Goal: Information Seeking & Learning: Learn about a topic

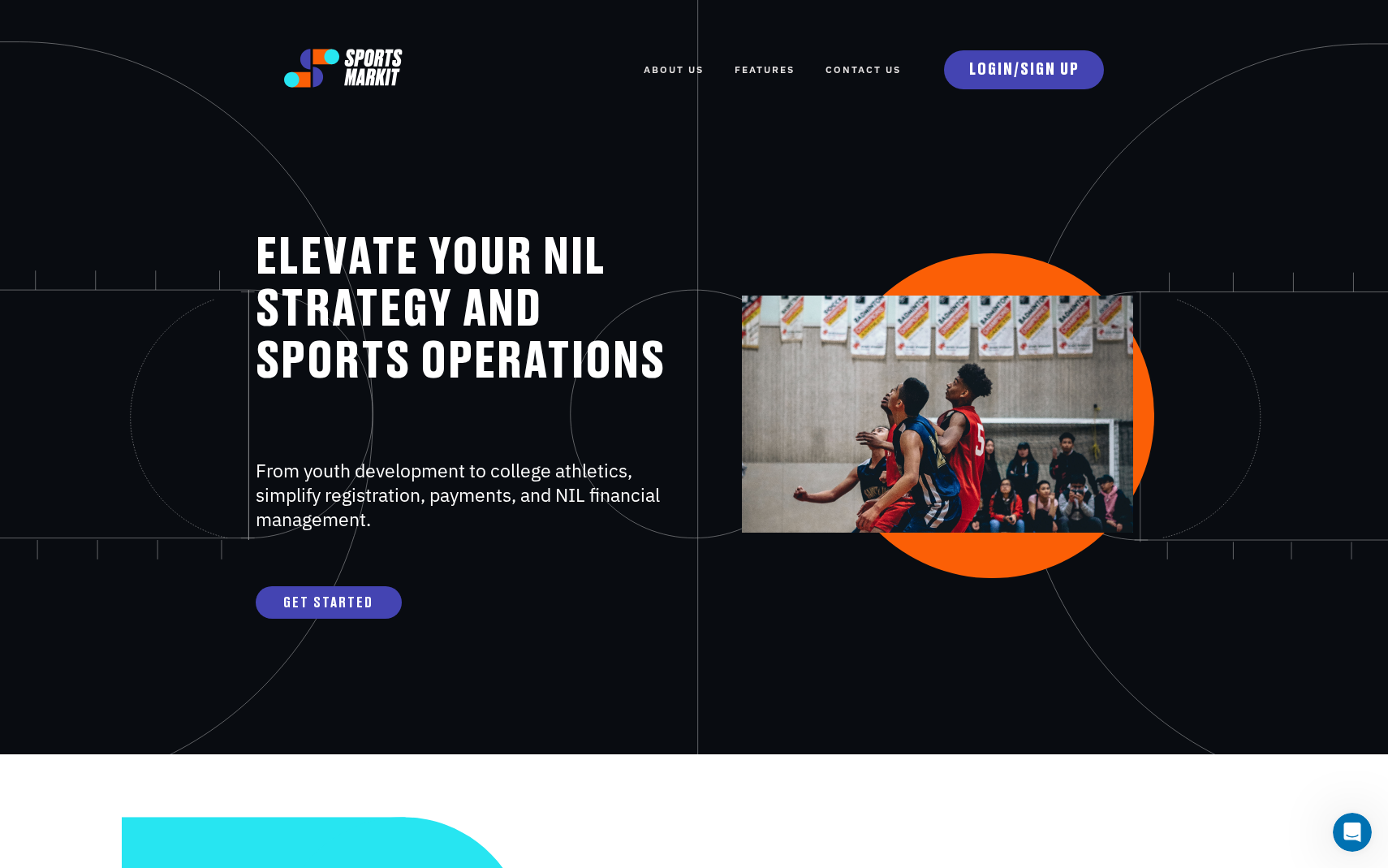
click at [456, 417] on p at bounding box center [466, 412] width 421 height 21
click at [766, 65] on link "FEATURES" at bounding box center [764, 70] width 60 height 36
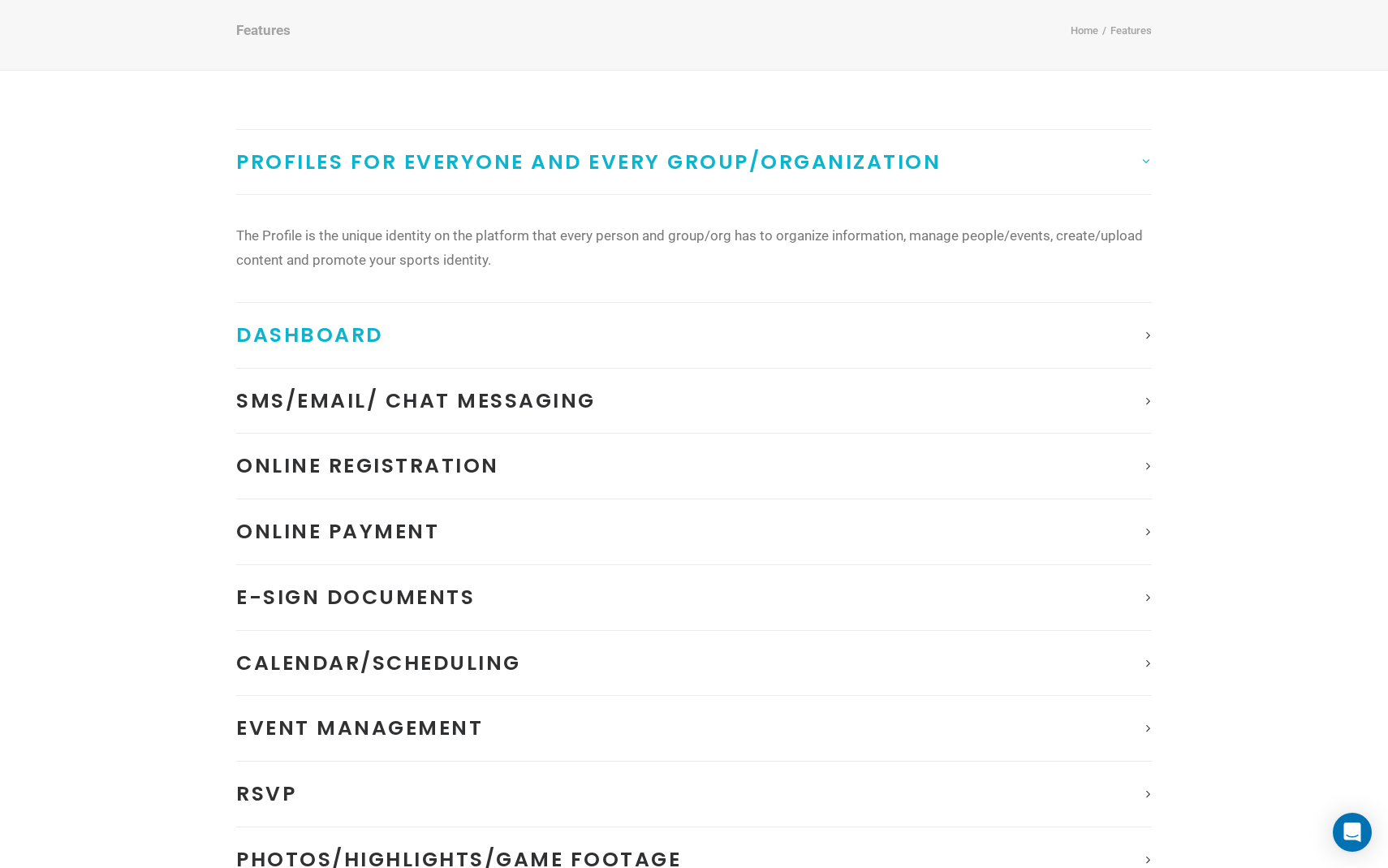
scroll to position [234, 0]
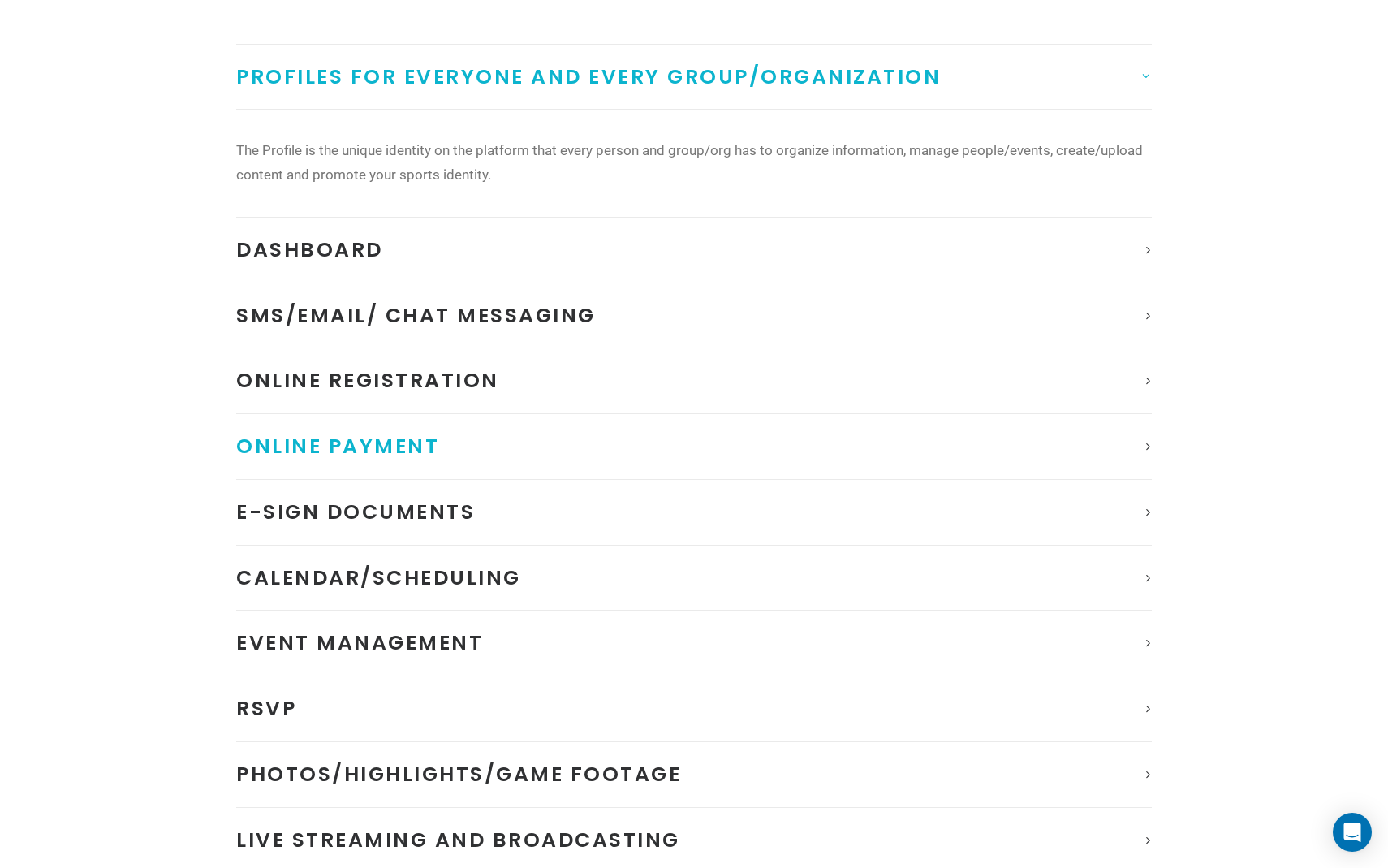
click at [336, 440] on span "Online Payment" at bounding box center [338, 446] width 203 height 28
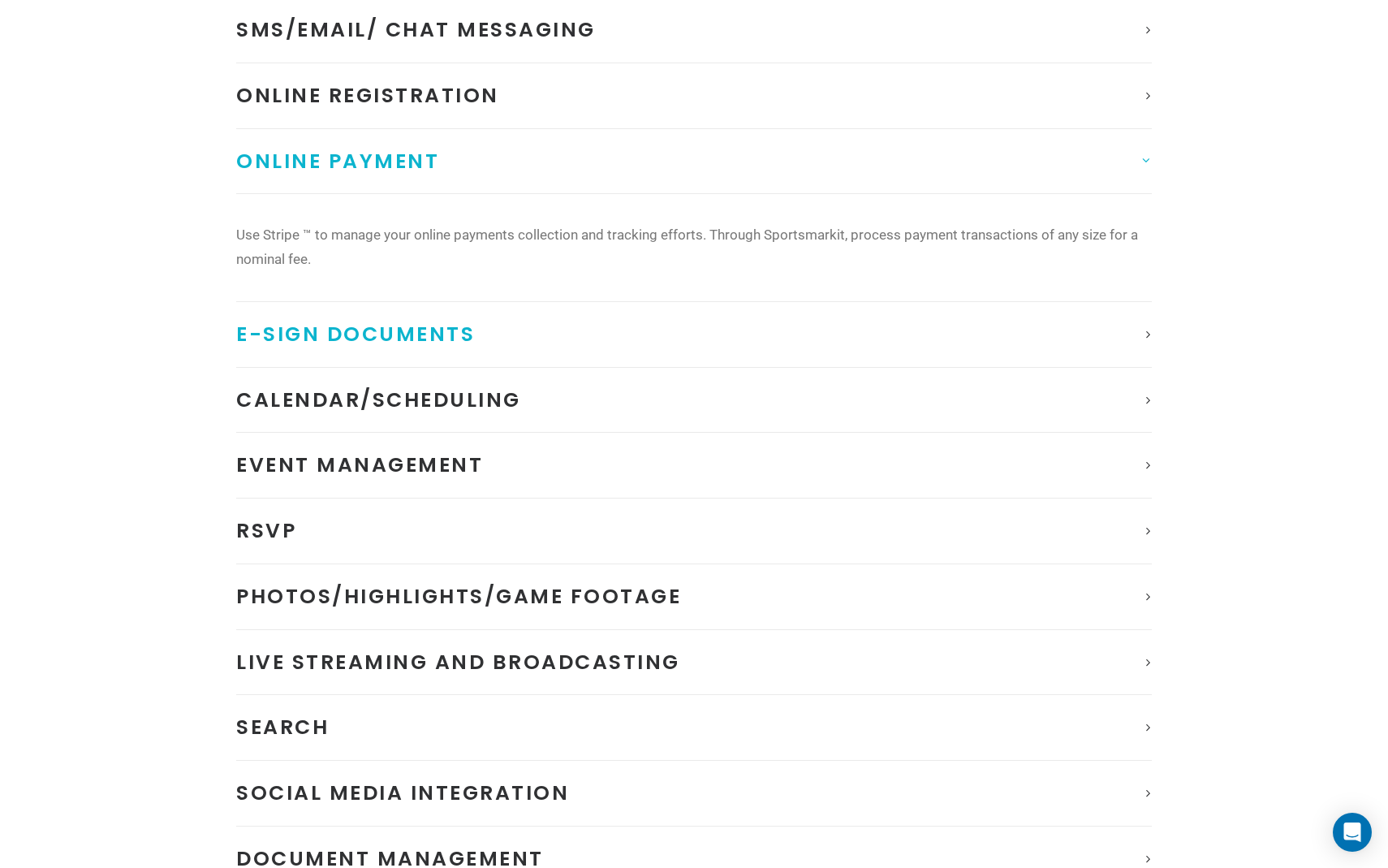
scroll to position [402, 0]
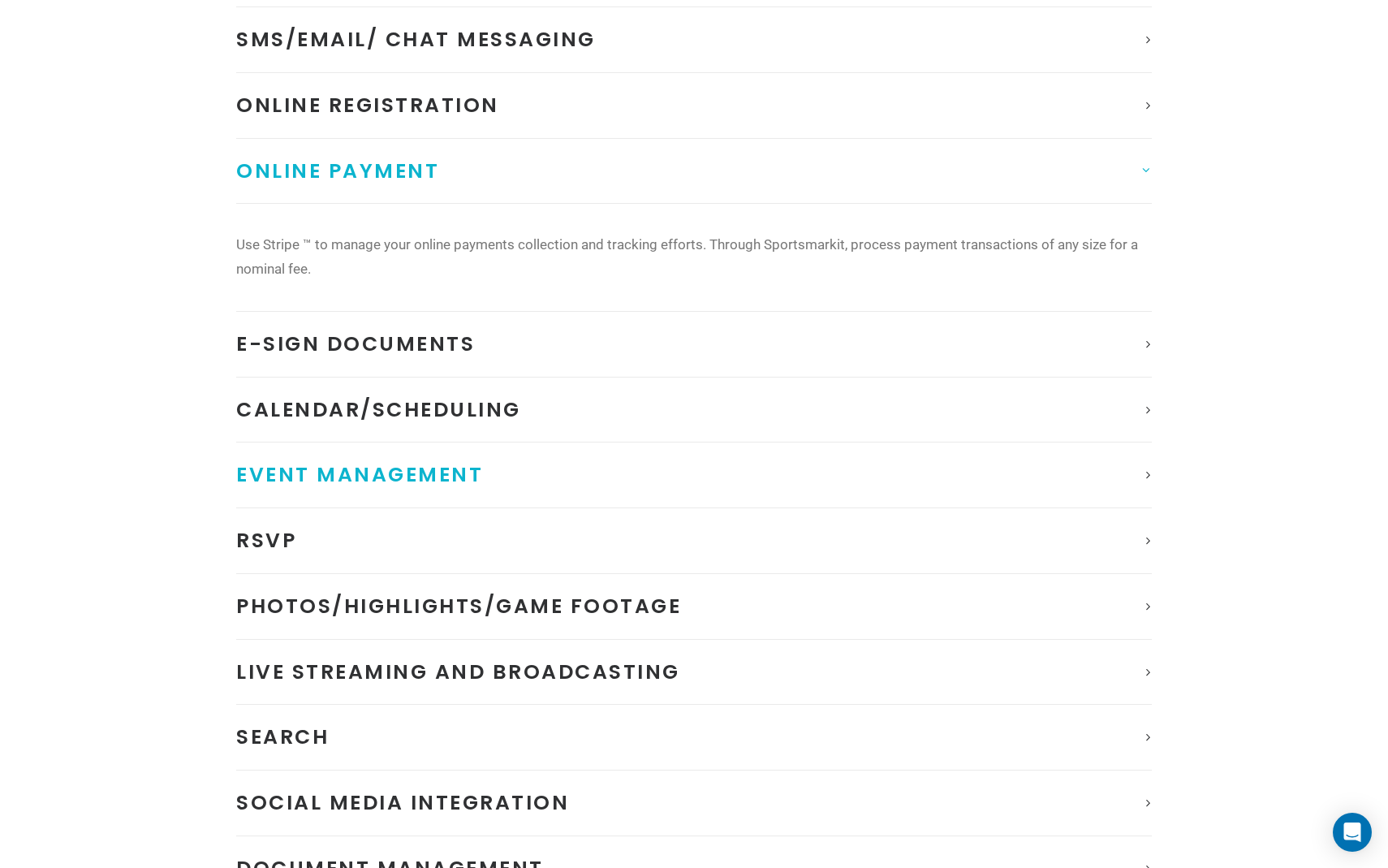
click at [591, 464] on link "Event Management" at bounding box center [694, 474] width 916 height 65
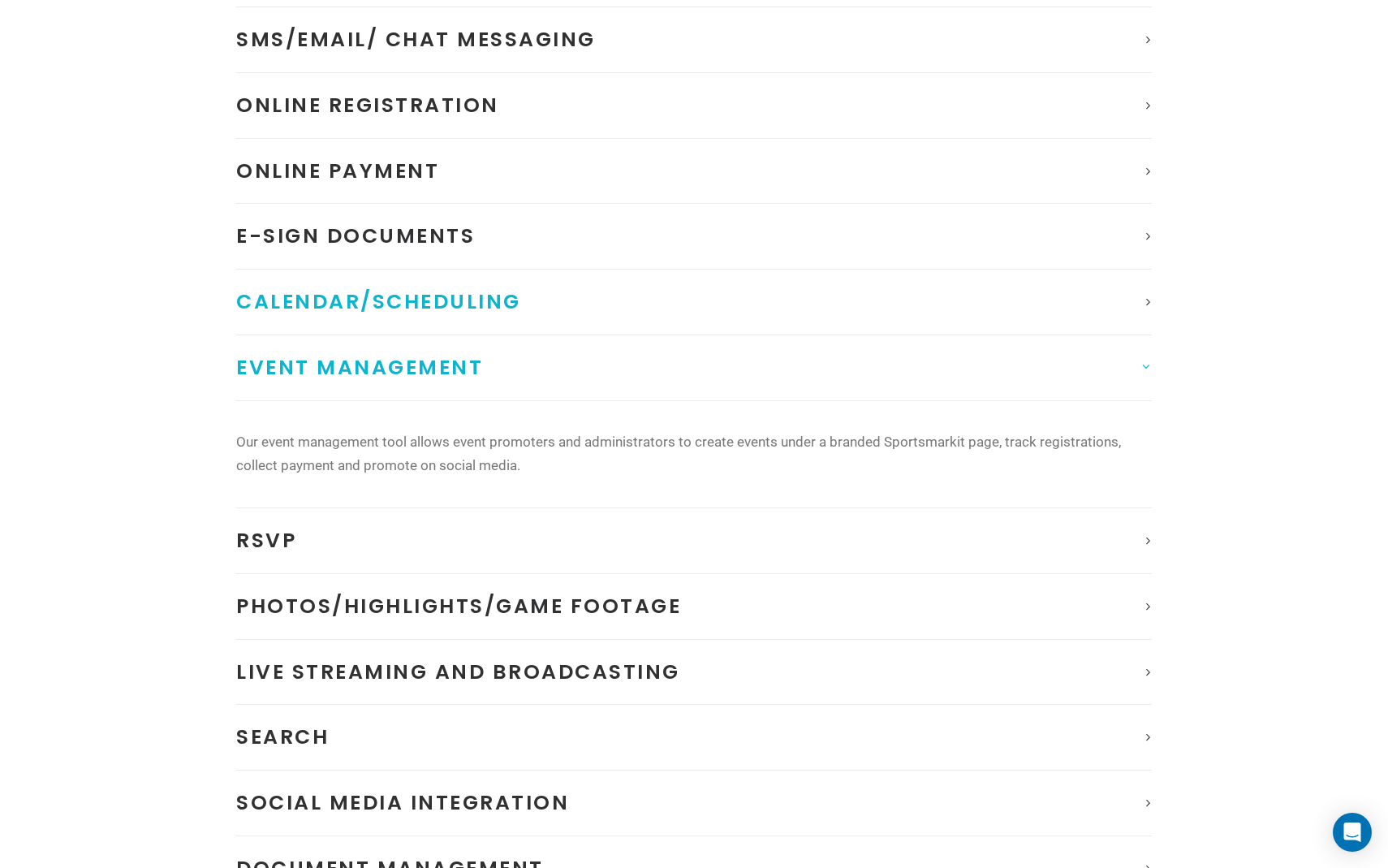
click at [592, 307] on link "Calendar/Scheduling" at bounding box center [694, 301] width 916 height 65
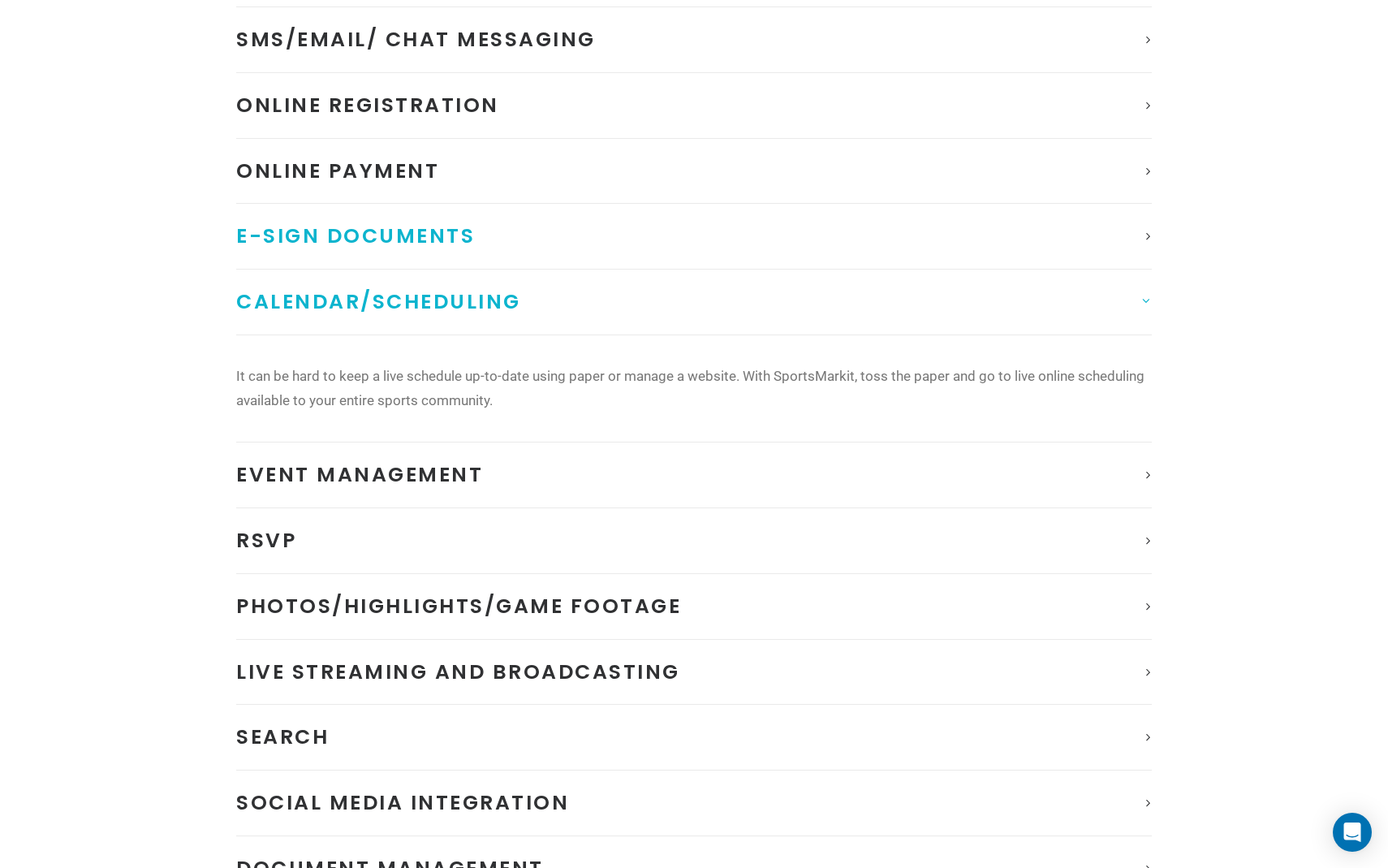
click at [573, 250] on link "E-Sign documents" at bounding box center [694, 236] width 916 height 65
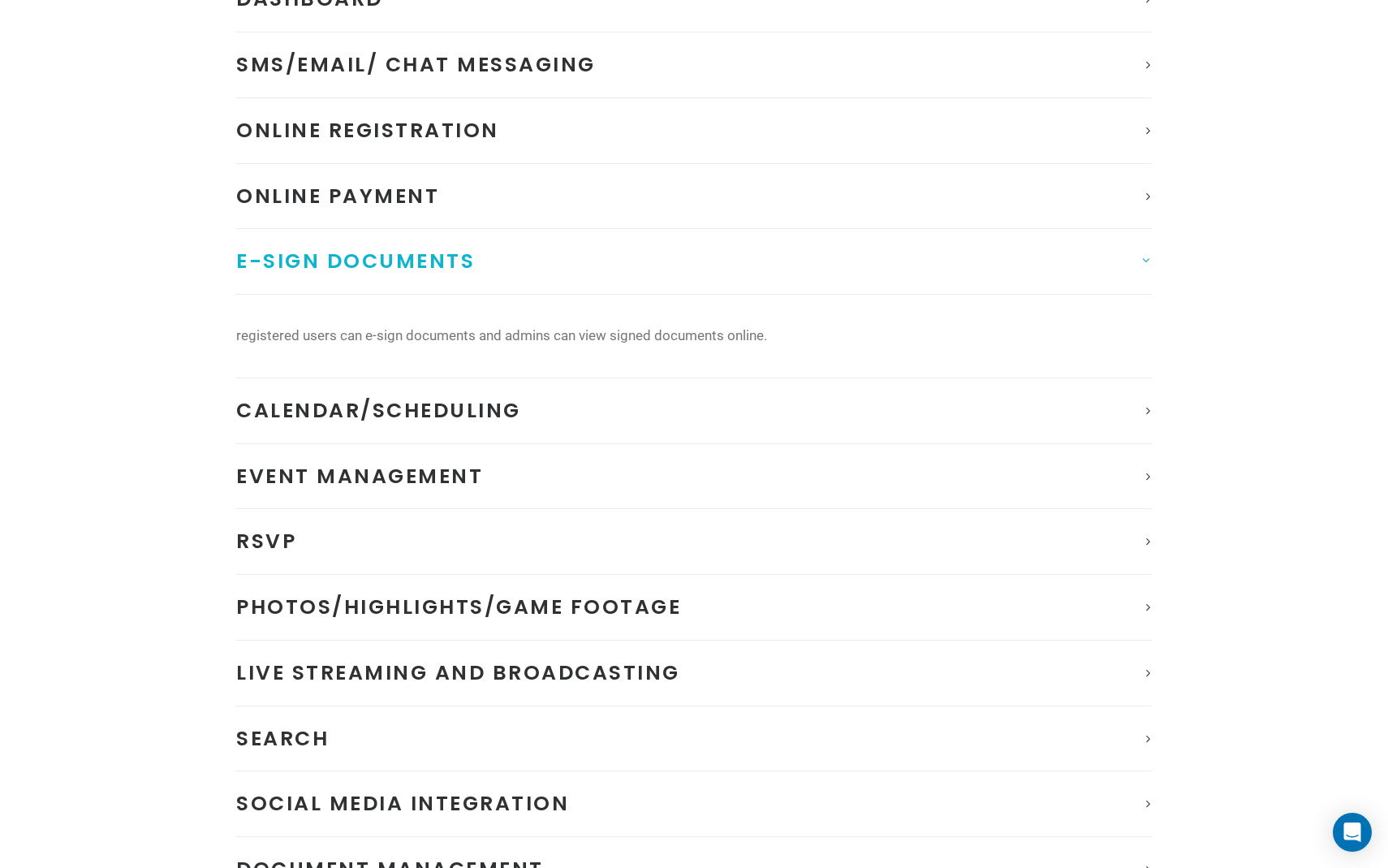
scroll to position [354, 0]
